Goal: Task Accomplishment & Management: Manage account settings

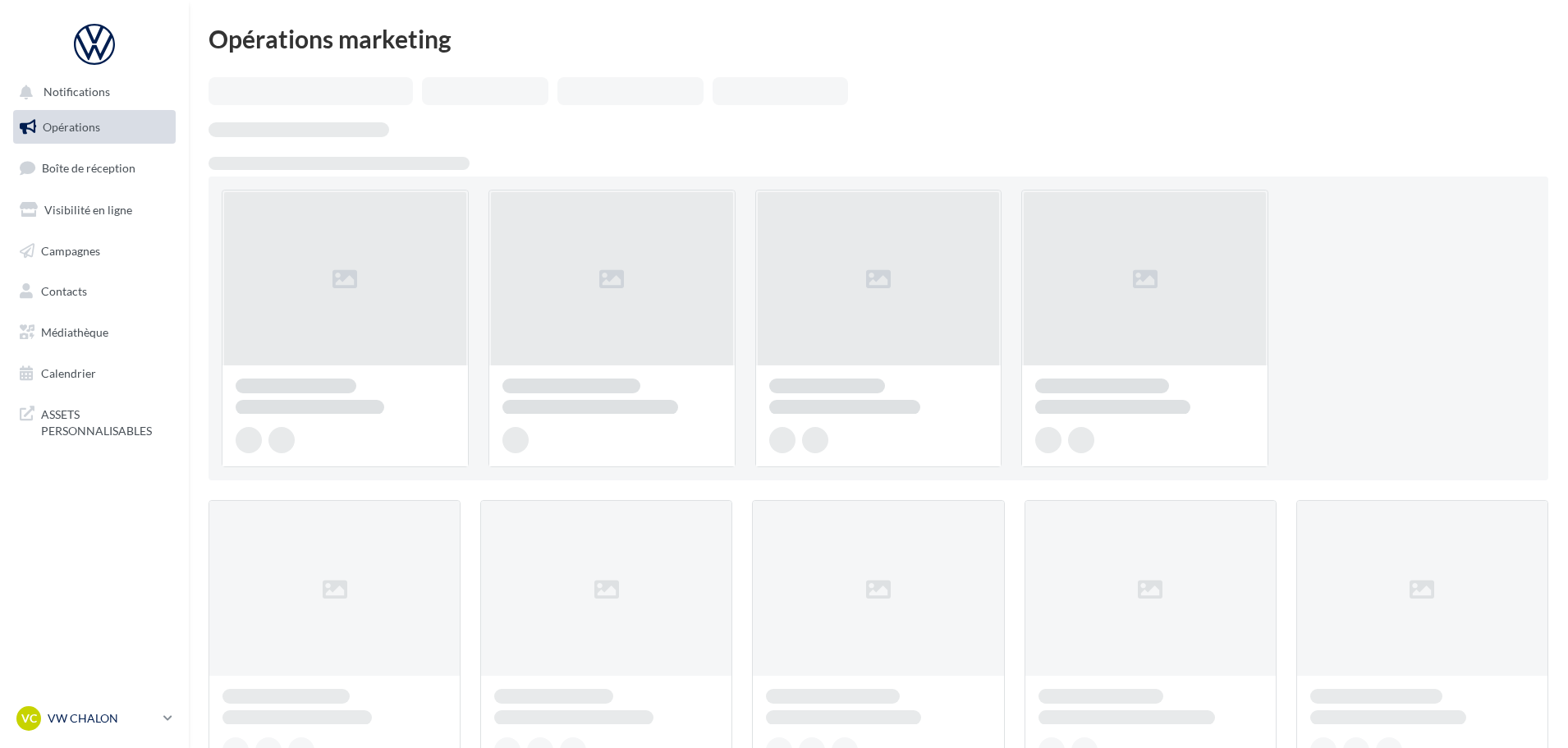
click at [82, 719] on p "VW CHALON" at bounding box center [101, 718] width 109 height 16
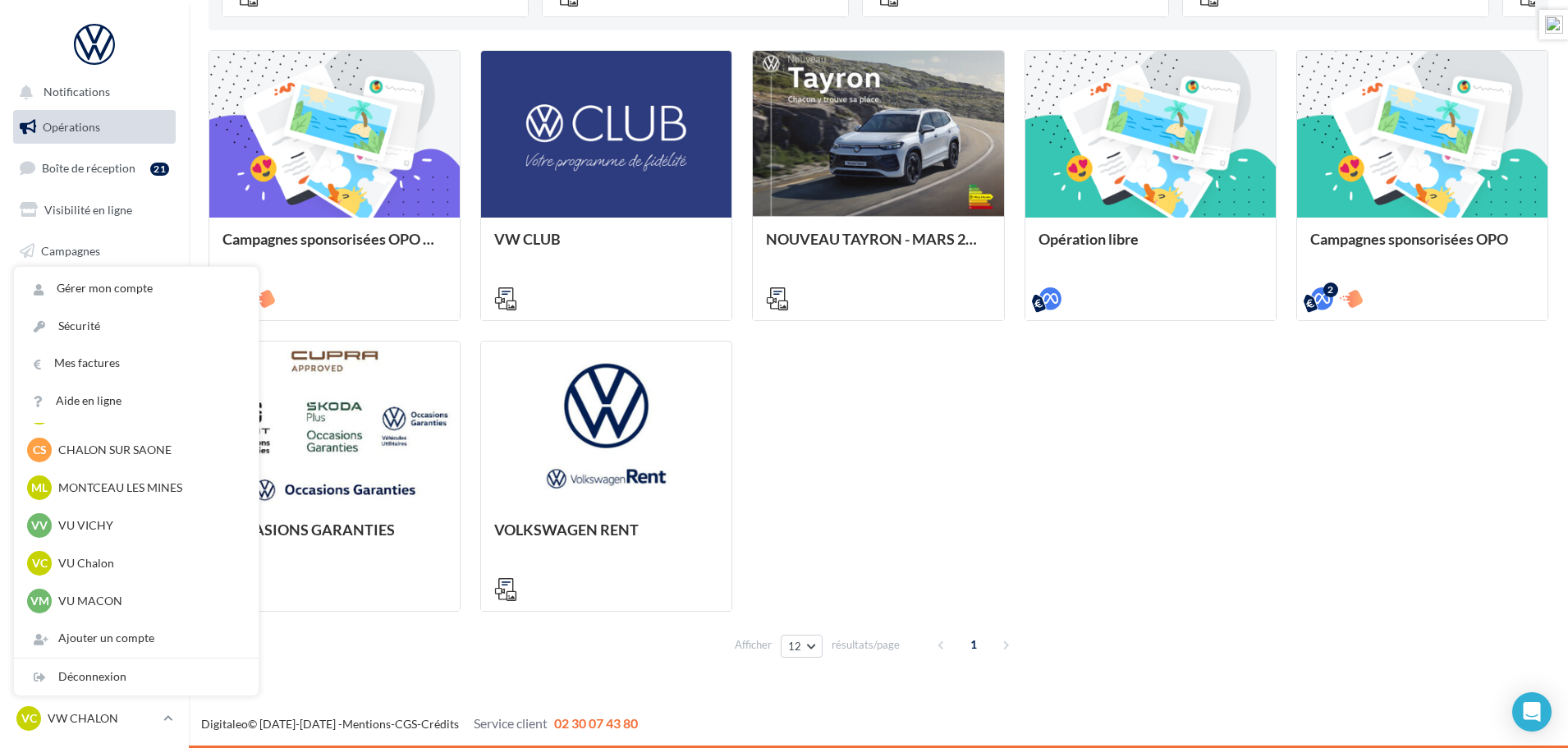
scroll to position [1255, 0]
click at [95, 595] on p "MG Motor Nevers" at bounding box center [149, 601] width 181 height 16
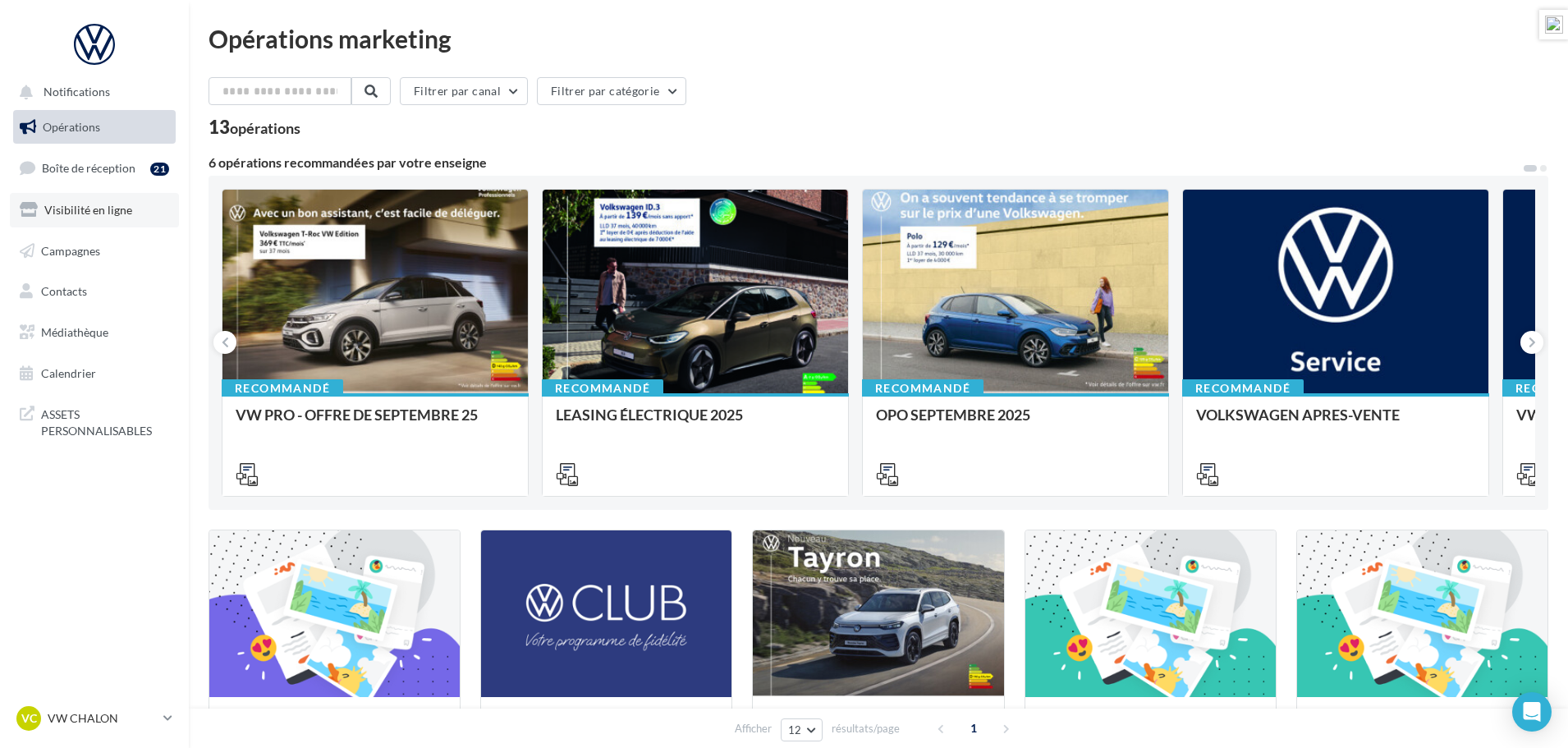
click at [84, 210] on span "Visibilité en ligne" at bounding box center [88, 209] width 88 height 14
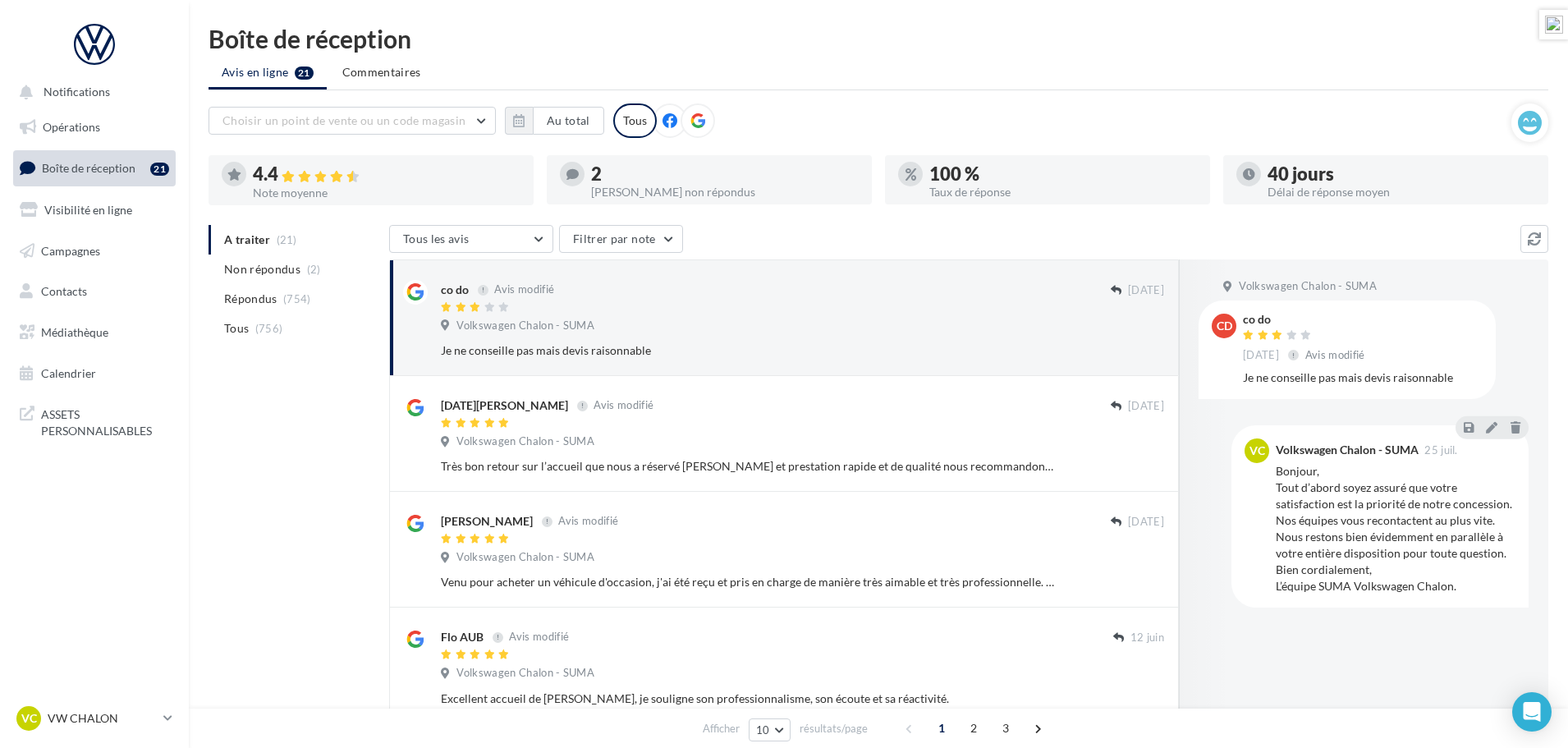
click at [693, 121] on icon at bounding box center [698, 121] width 15 height 15
click at [540, 120] on button "Au total" at bounding box center [568, 120] width 71 height 27
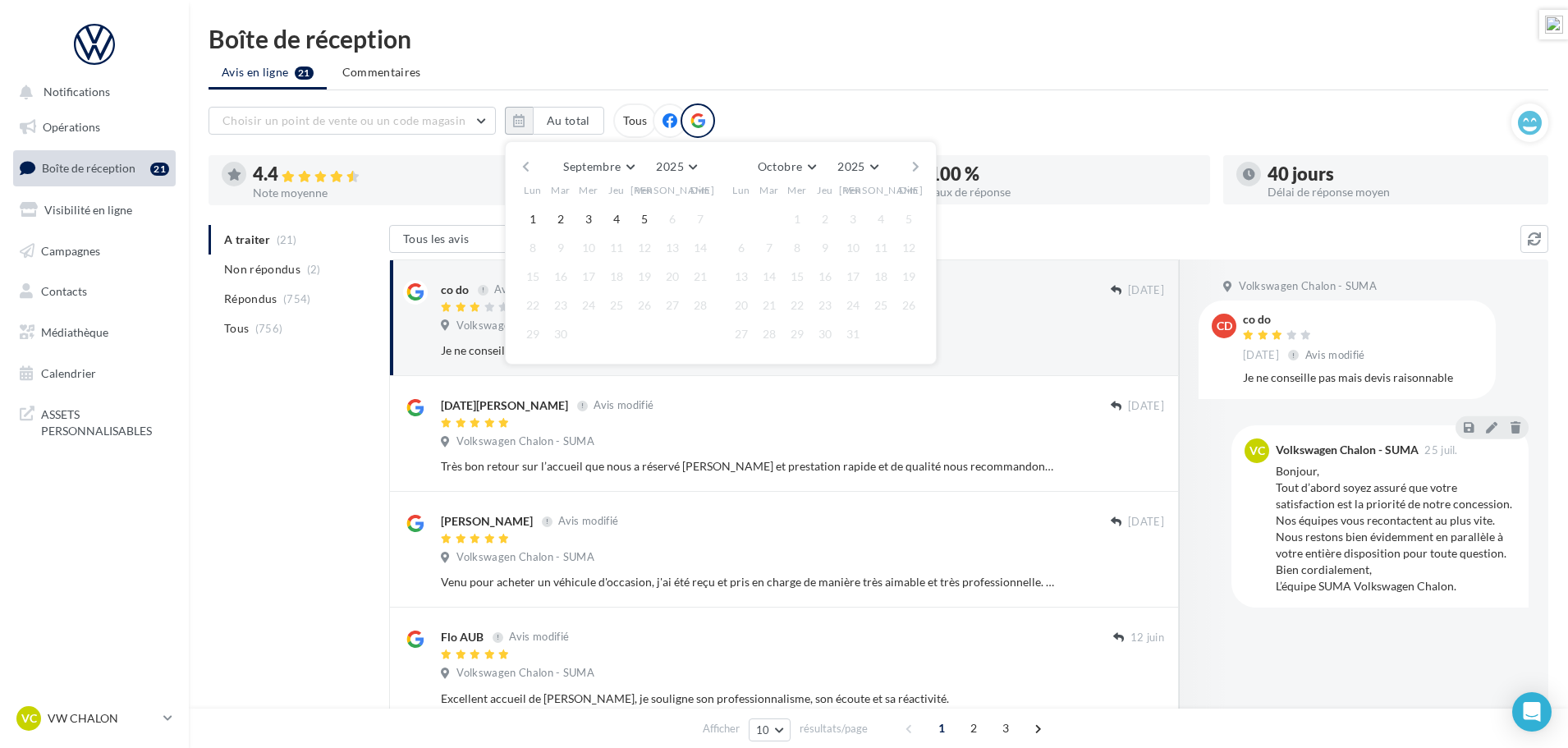
click at [523, 167] on button "button" at bounding box center [526, 167] width 14 height 23
click at [556, 218] on button "1" at bounding box center [561, 219] width 25 height 25
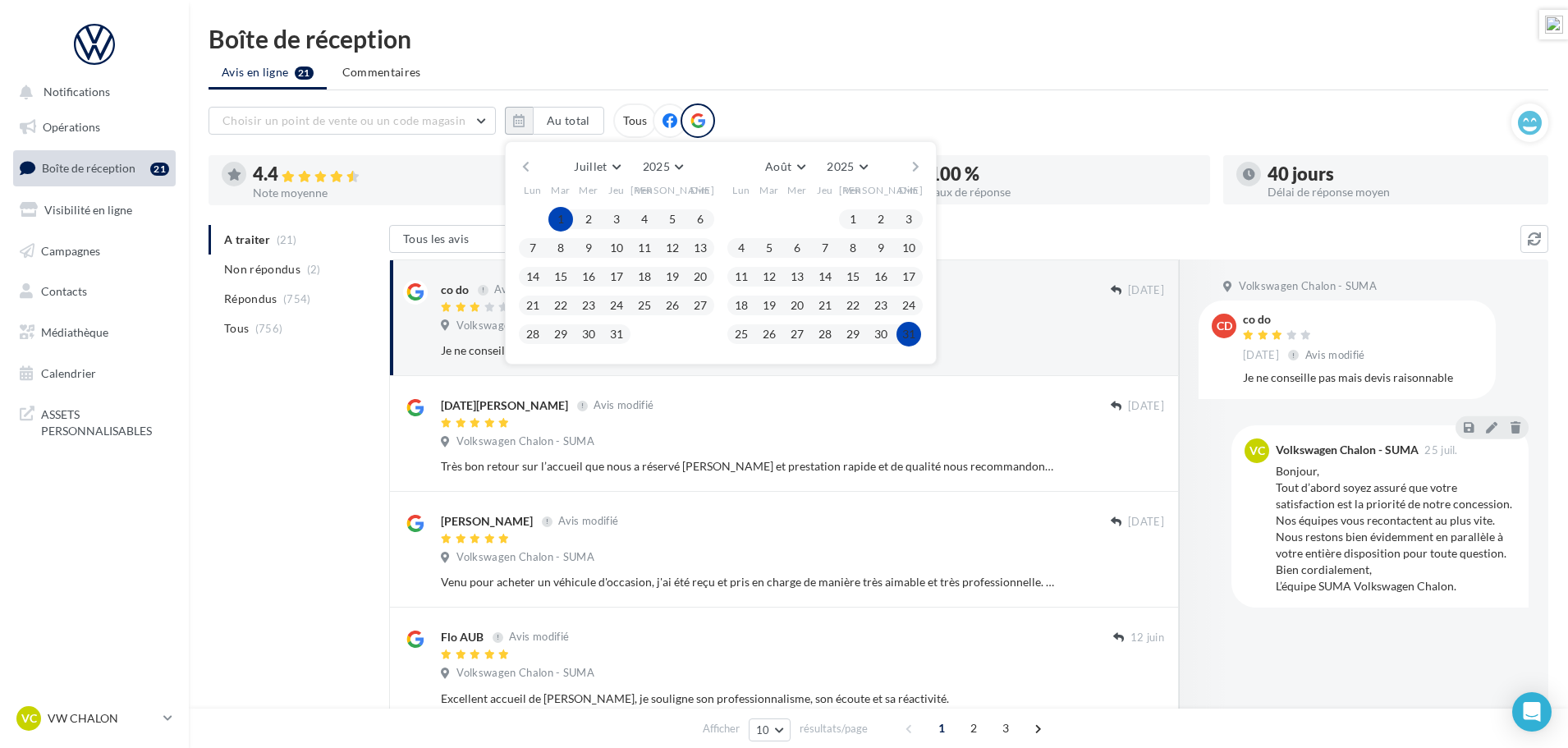
click at [909, 337] on button "31" at bounding box center [909, 334] width 25 height 25
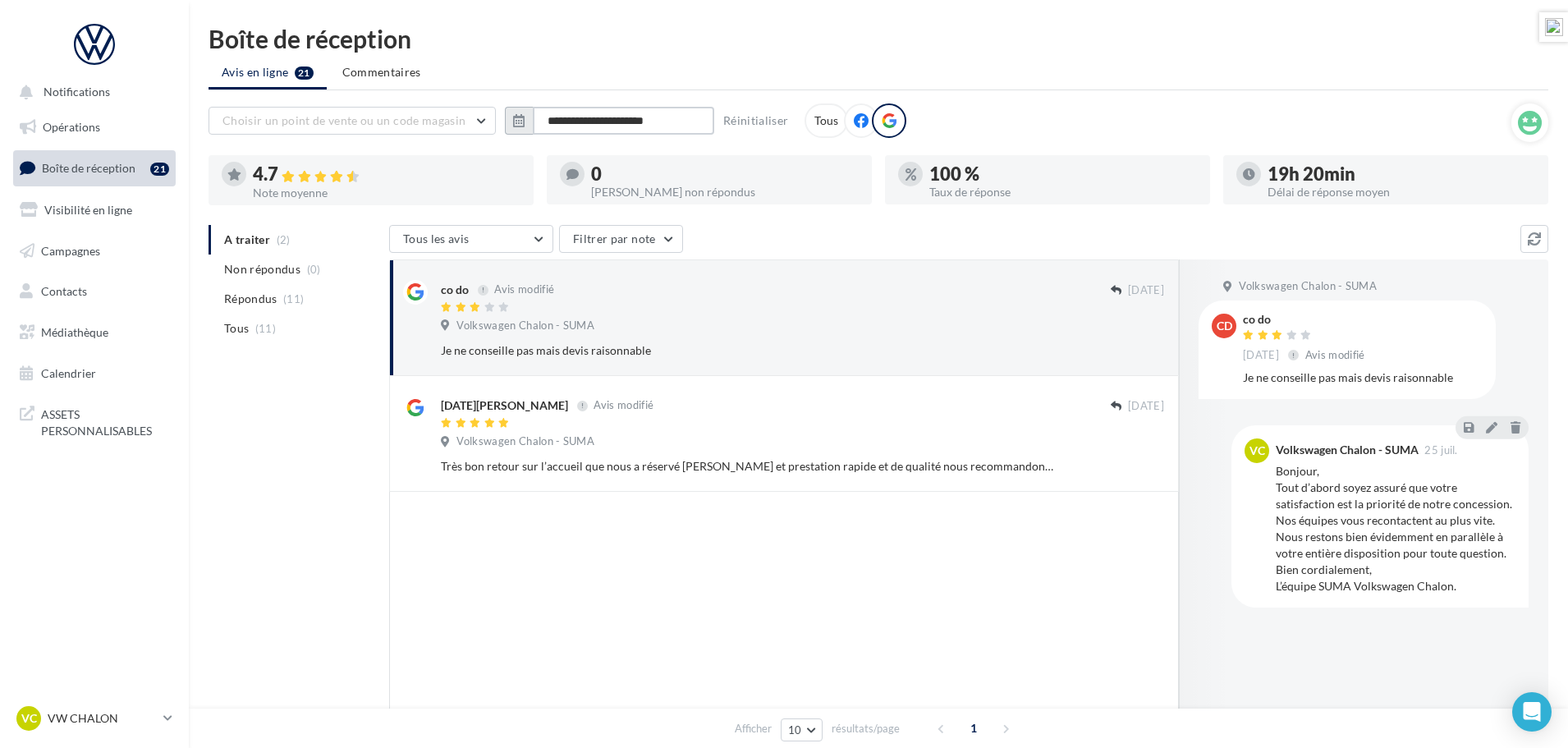
click at [570, 128] on input "**********" at bounding box center [624, 120] width 182 height 27
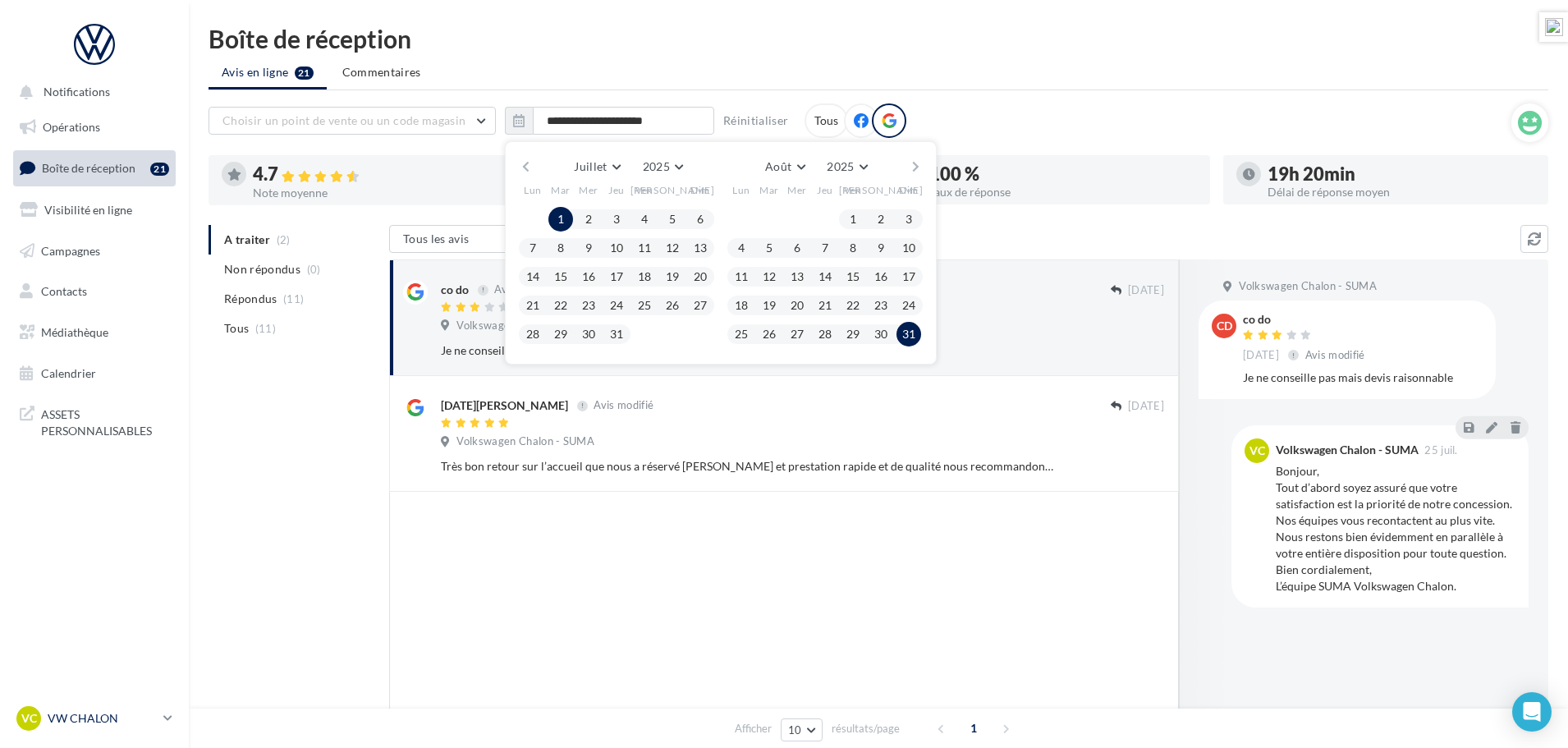
click at [108, 710] on p "VW CHALON" at bounding box center [101, 718] width 109 height 16
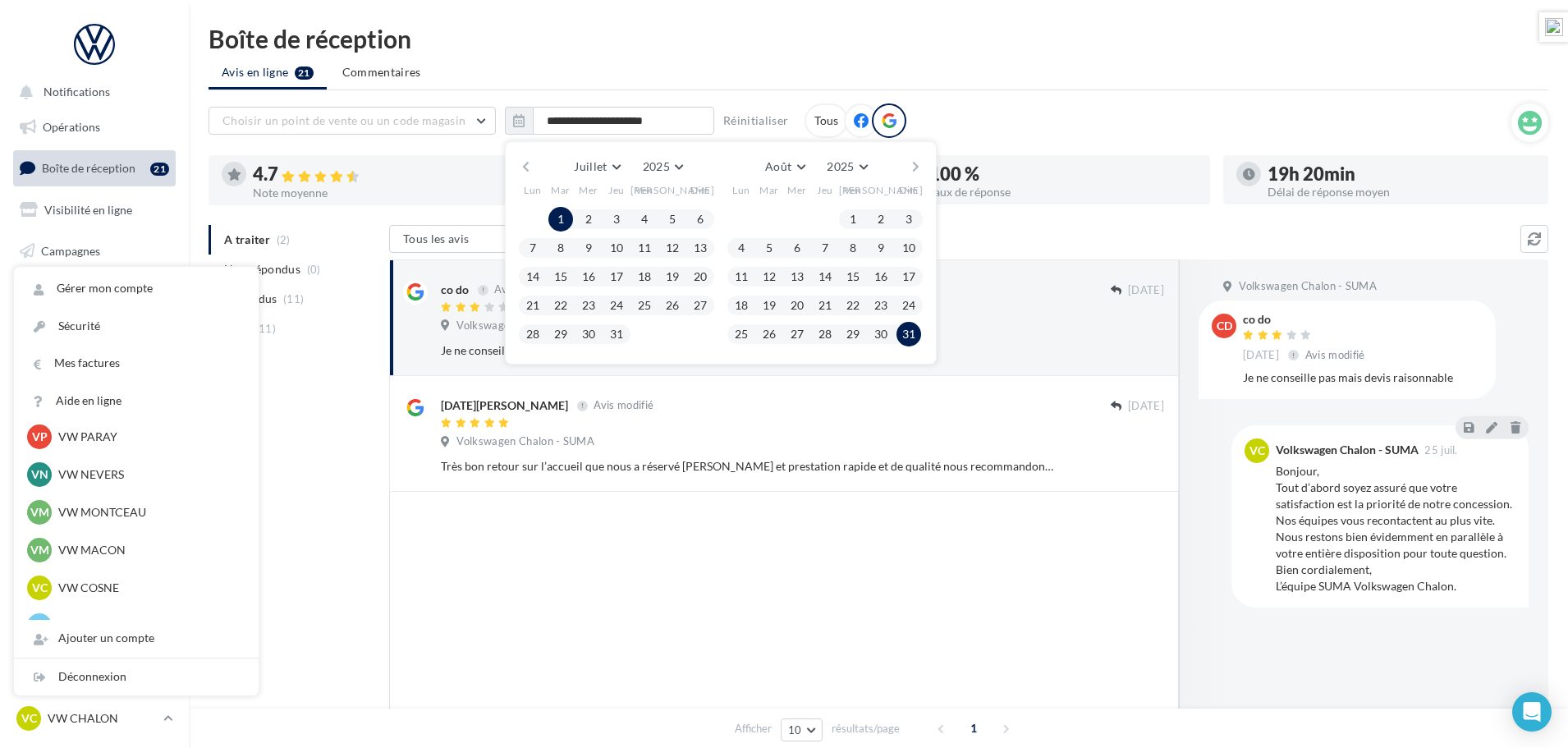
scroll to position [656, 0]
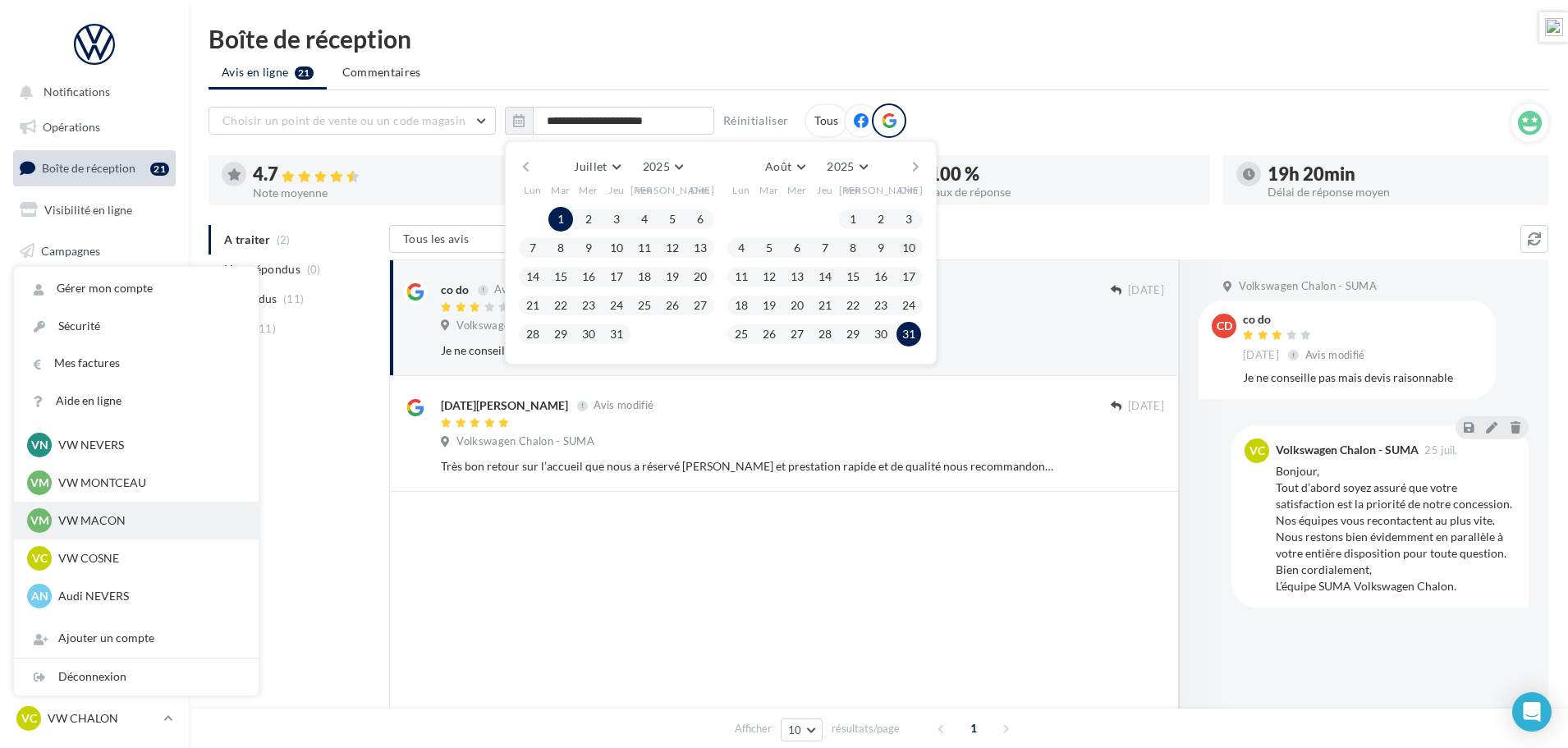
click at [102, 526] on p "VW MACON" at bounding box center [149, 520] width 181 height 16
